Goal: Transaction & Acquisition: Register for event/course

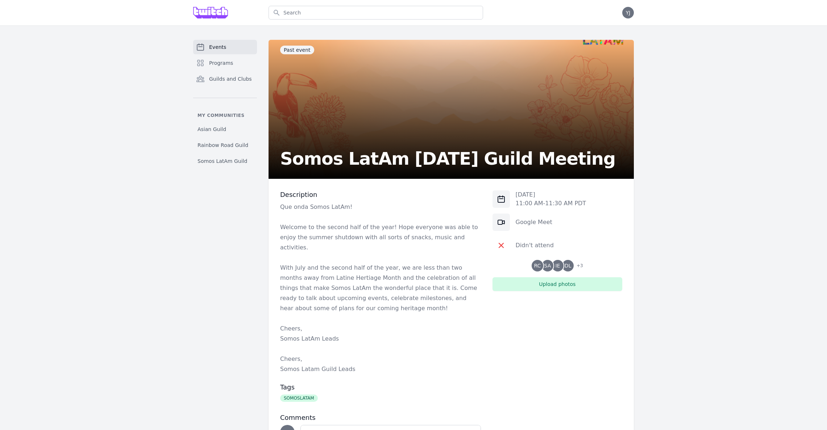
click at [210, 49] on span "Events" at bounding box center [217, 46] width 17 height 7
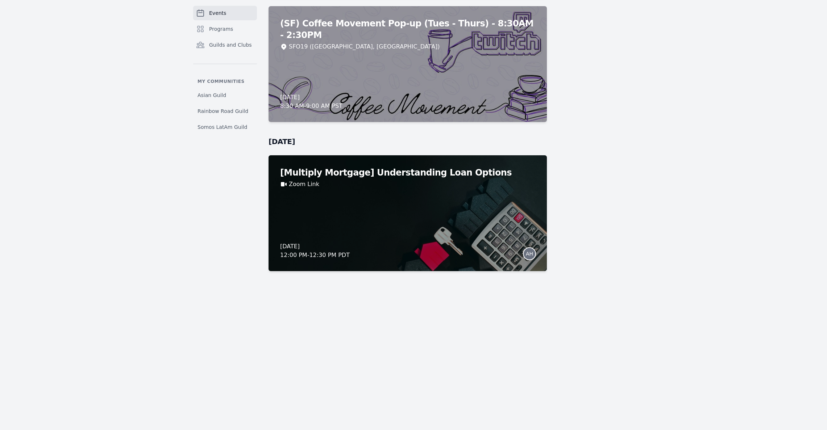
scroll to position [6201, 0]
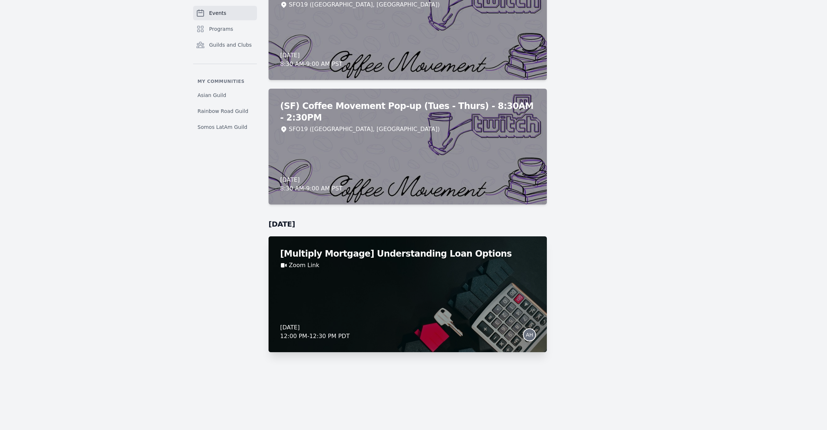
click at [440, 287] on div "[Multiply Mortgage] Understanding Loan Options Zoom Link [DATE] 12:00 PM - 12:3…" at bounding box center [407, 295] width 278 height 116
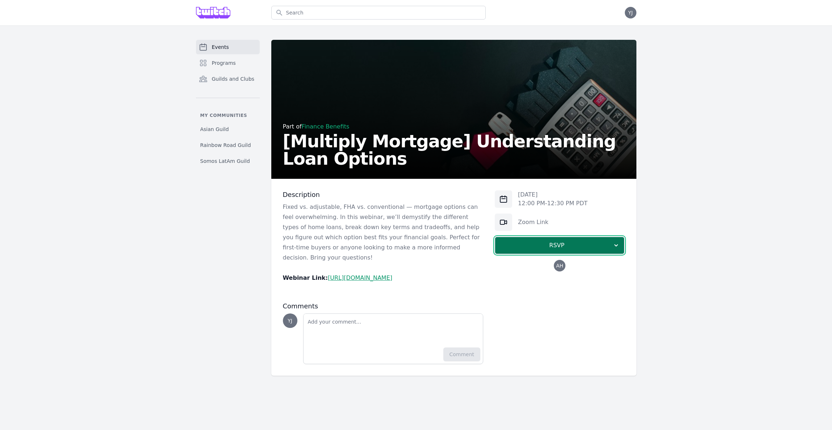
click at [561, 250] on span "RSVP" at bounding box center [557, 245] width 112 height 9
click at [571, 266] on link "I'm going" at bounding box center [560, 265] width 130 height 13
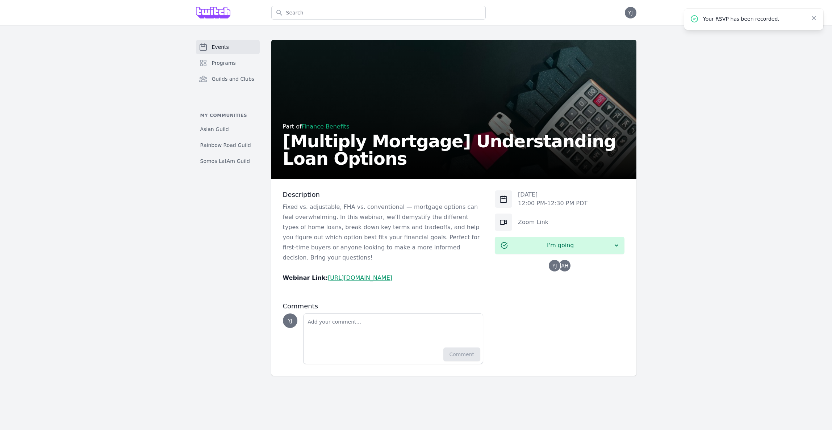
click at [211, 13] on img at bounding box center [213, 13] width 35 height 12
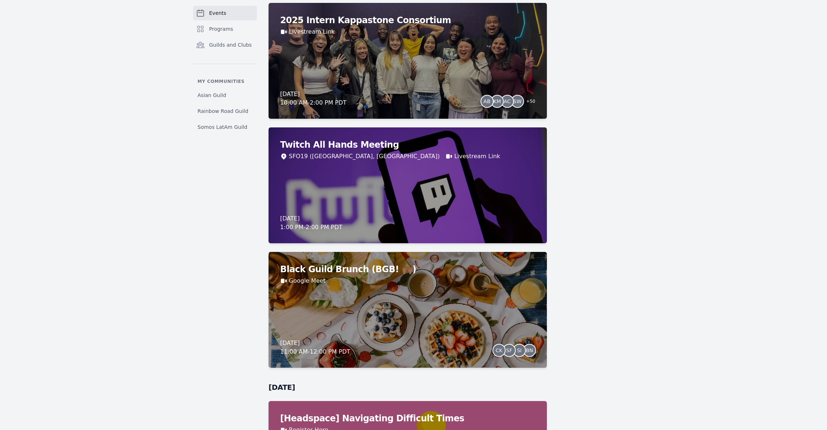
scroll to position [1454, 0]
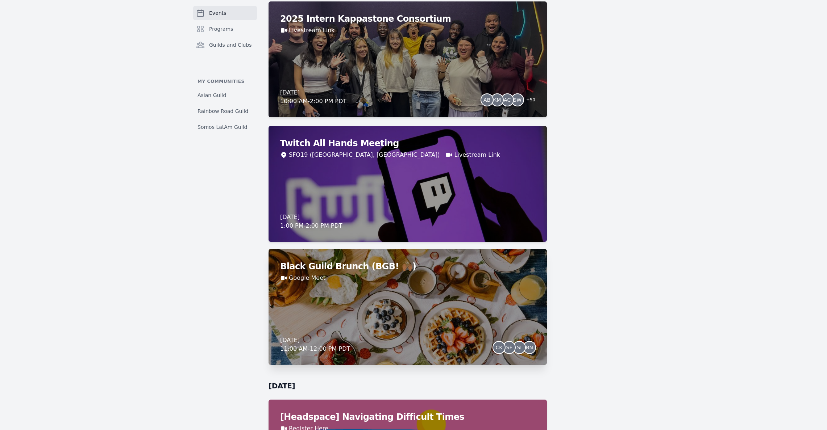
click at [370, 308] on div "Black Guild Brunch (BGB! 🙌🏾) Google Meet [DATE] 11:00 AM - 12:00 PM PDT CK SF S…" at bounding box center [407, 307] width 278 height 116
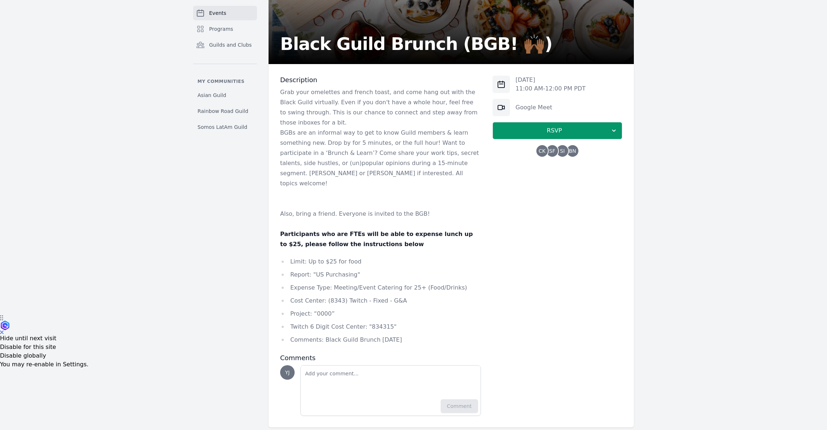
scroll to position [117, 0]
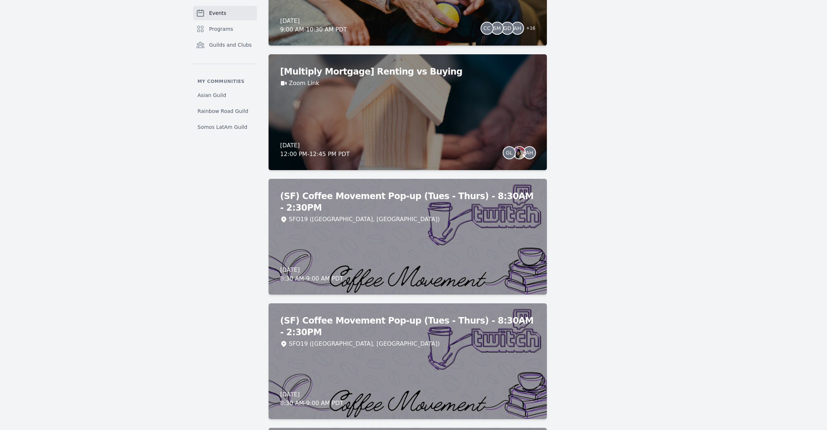
scroll to position [2422, 0]
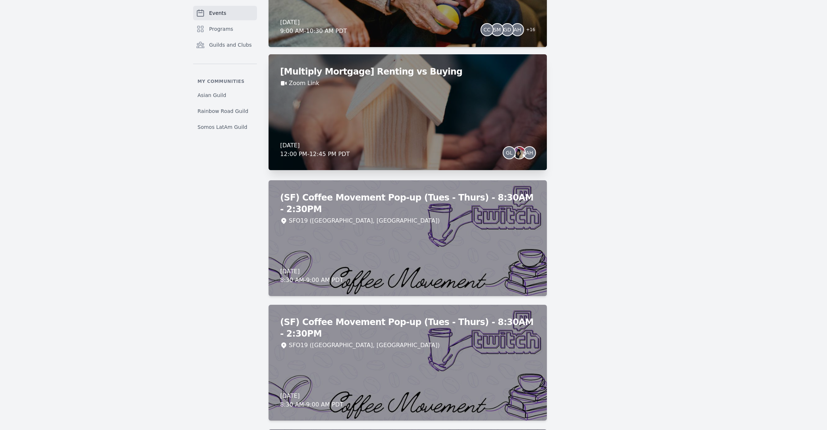
click at [383, 102] on div "[Multiply Mortgage] Renting vs Buying Zoom Link [DATE] 12:00 PM - 12:45 PM PDT …" at bounding box center [407, 112] width 278 height 116
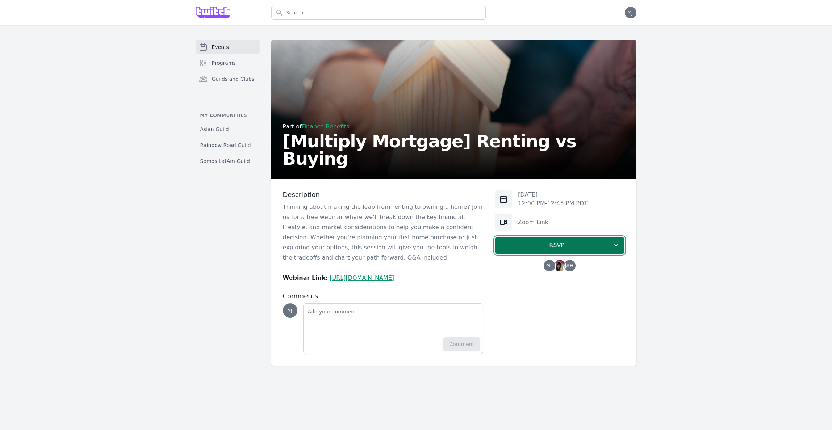
click at [556, 246] on span "RSVP" at bounding box center [557, 245] width 112 height 9
click at [575, 268] on link "I'm going" at bounding box center [560, 265] width 130 height 13
